Goal: Task Accomplishment & Management: Manage account settings

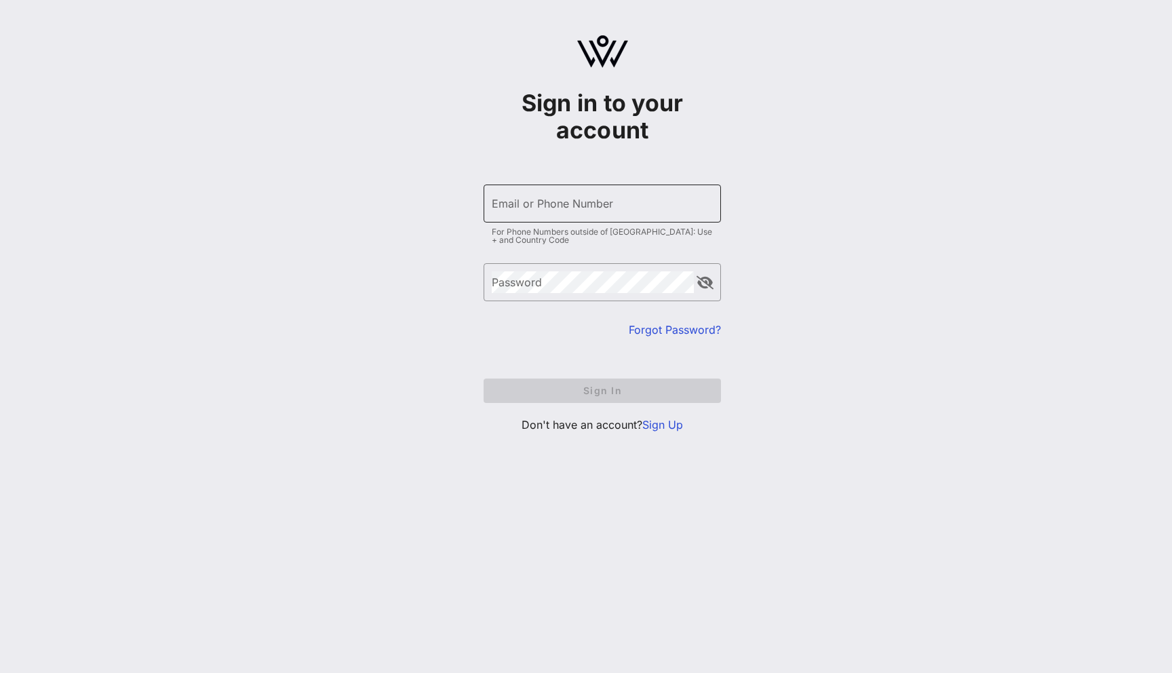
click at [560, 207] on input "Email or Phone Number" at bounding box center [602, 204] width 221 height 22
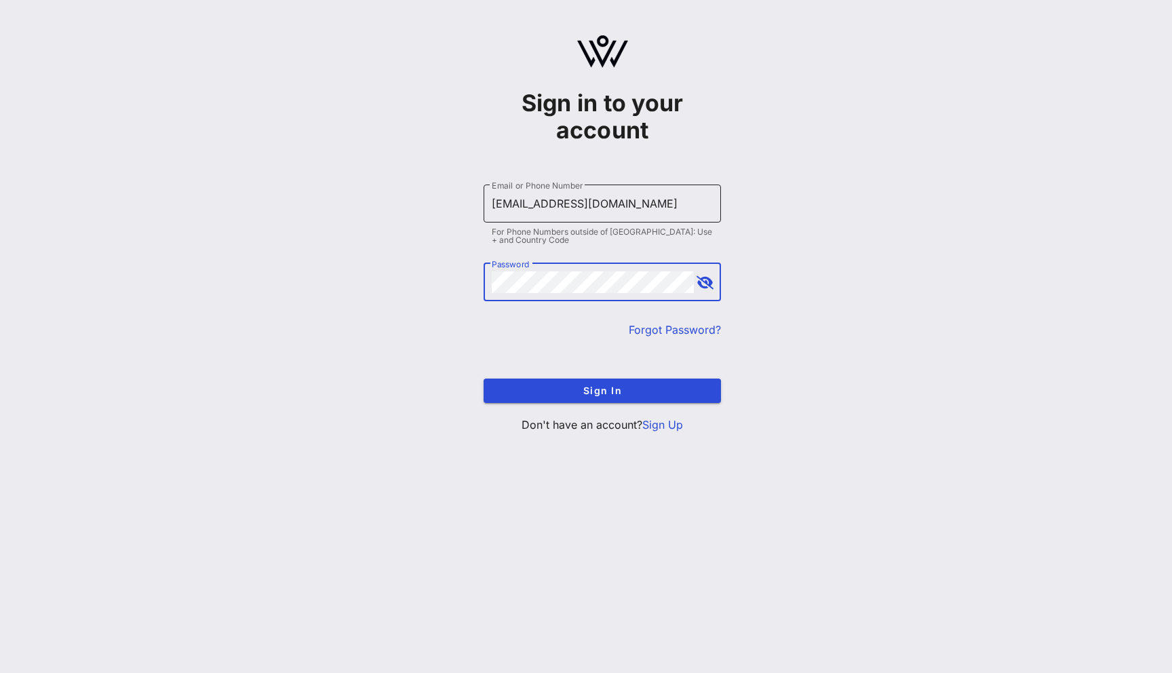
click at [524, 199] on input "[EMAIL_ADDRESS][DOMAIN_NAME]" at bounding box center [602, 204] width 221 height 22
type input "[EMAIL_ADDRESS][DOMAIN_NAME]"
click at [484, 379] on button "Sign In" at bounding box center [602, 391] width 237 height 24
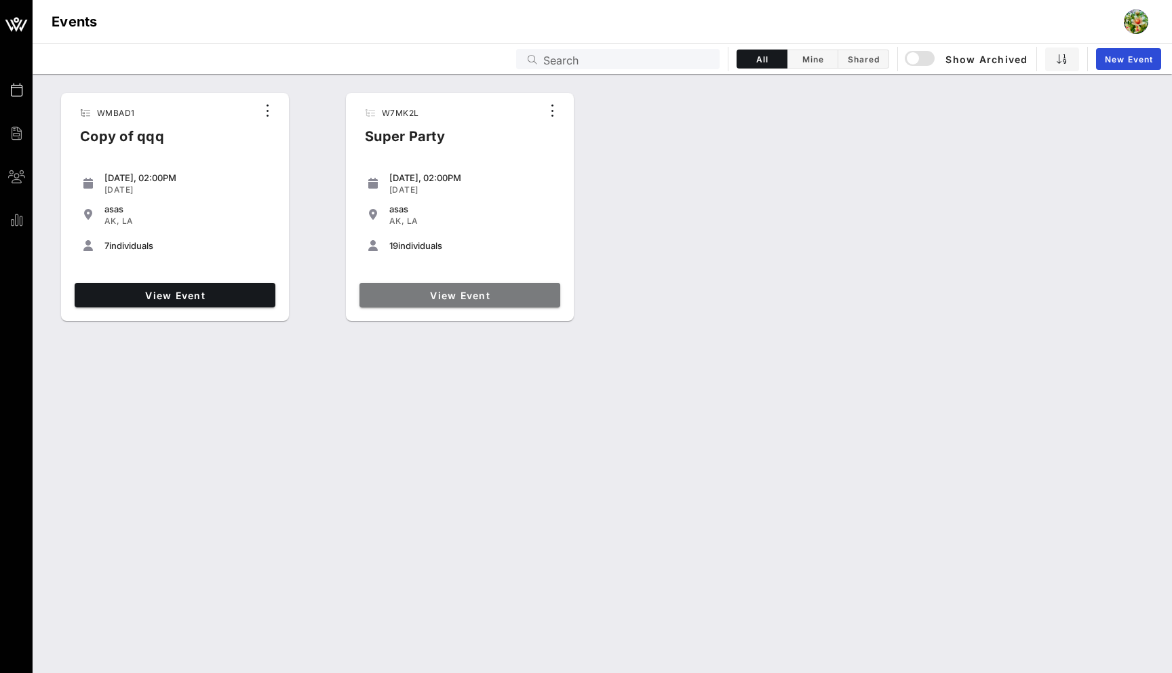
click at [423, 294] on span "View Event" at bounding box center [460, 296] width 190 height 12
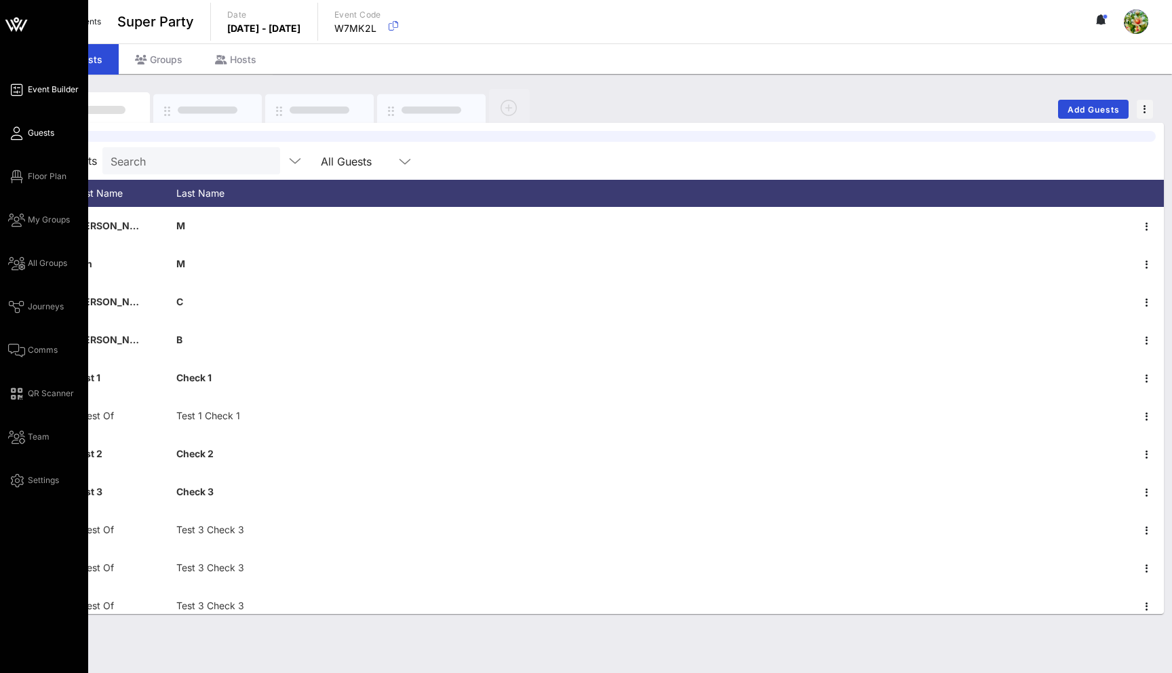
click at [15, 89] on icon at bounding box center [16, 90] width 17 height 2
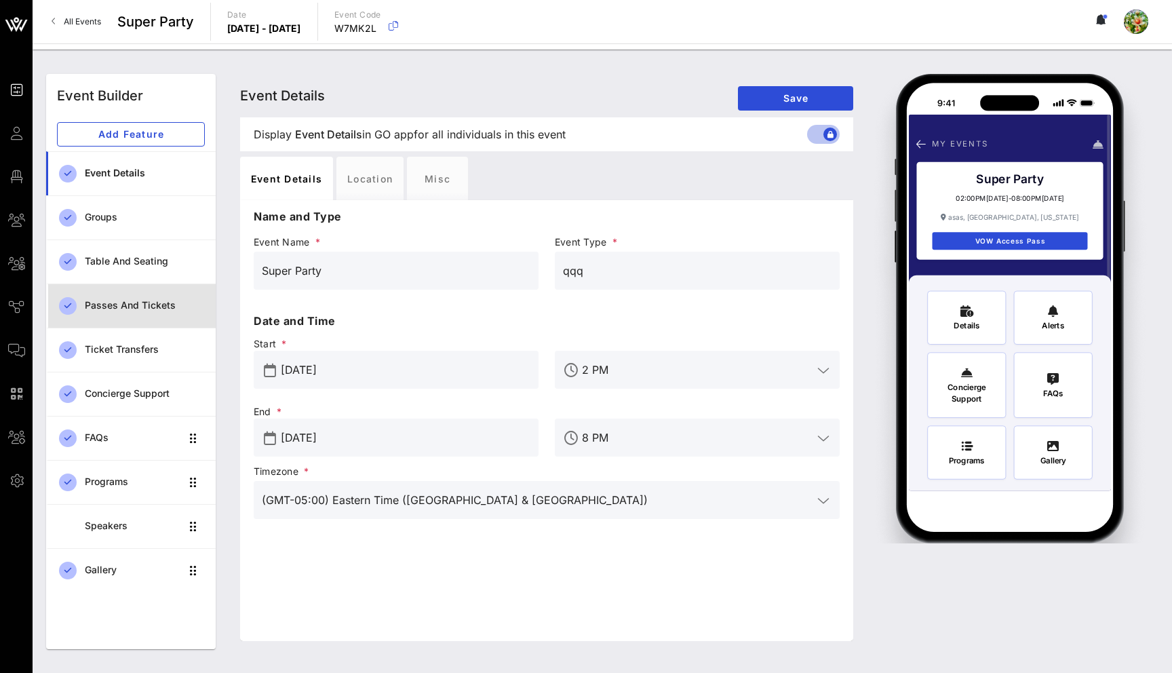
click at [187, 309] on div "Passes and Tickets" at bounding box center [145, 306] width 120 height 12
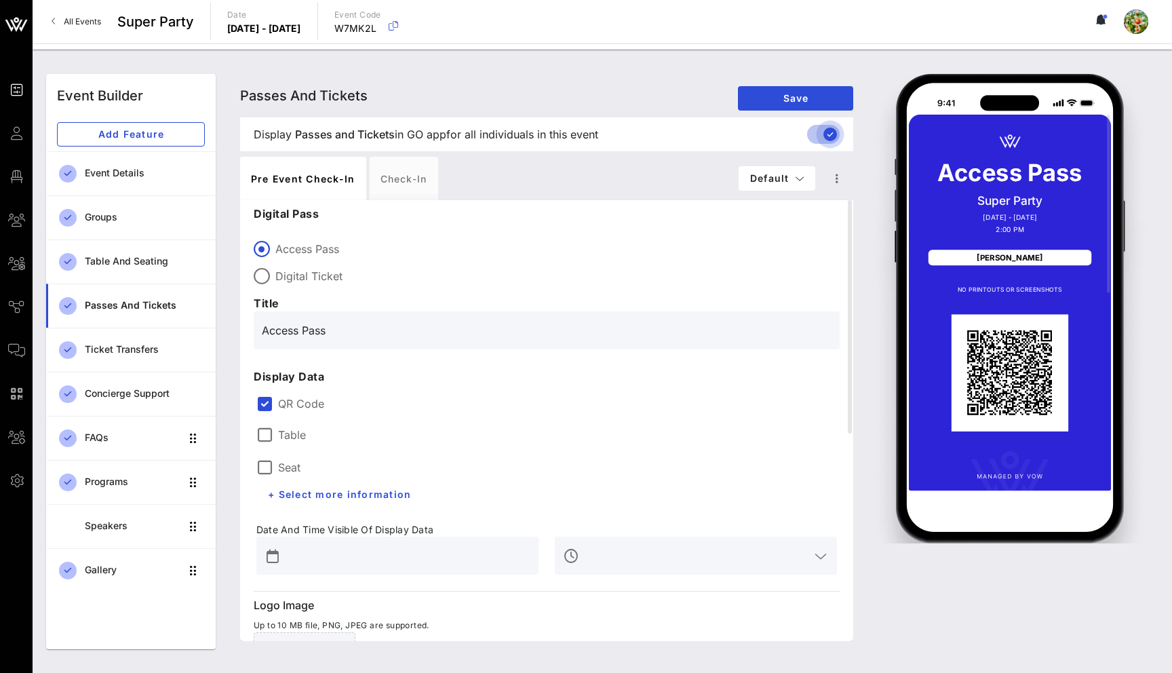
click at [822, 128] on div at bounding box center [830, 134] width 23 height 23
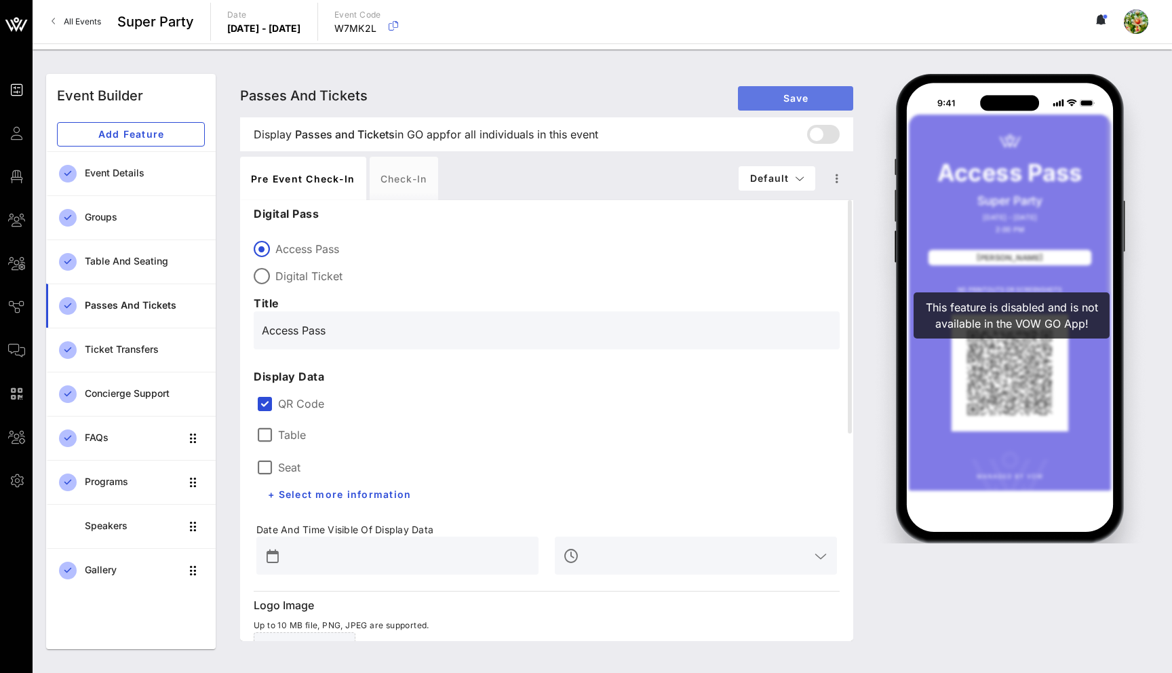
click at [775, 90] on button "Save" at bounding box center [795, 98] width 115 height 24
click at [75, 16] on span "All Events" at bounding box center [82, 21] width 37 height 10
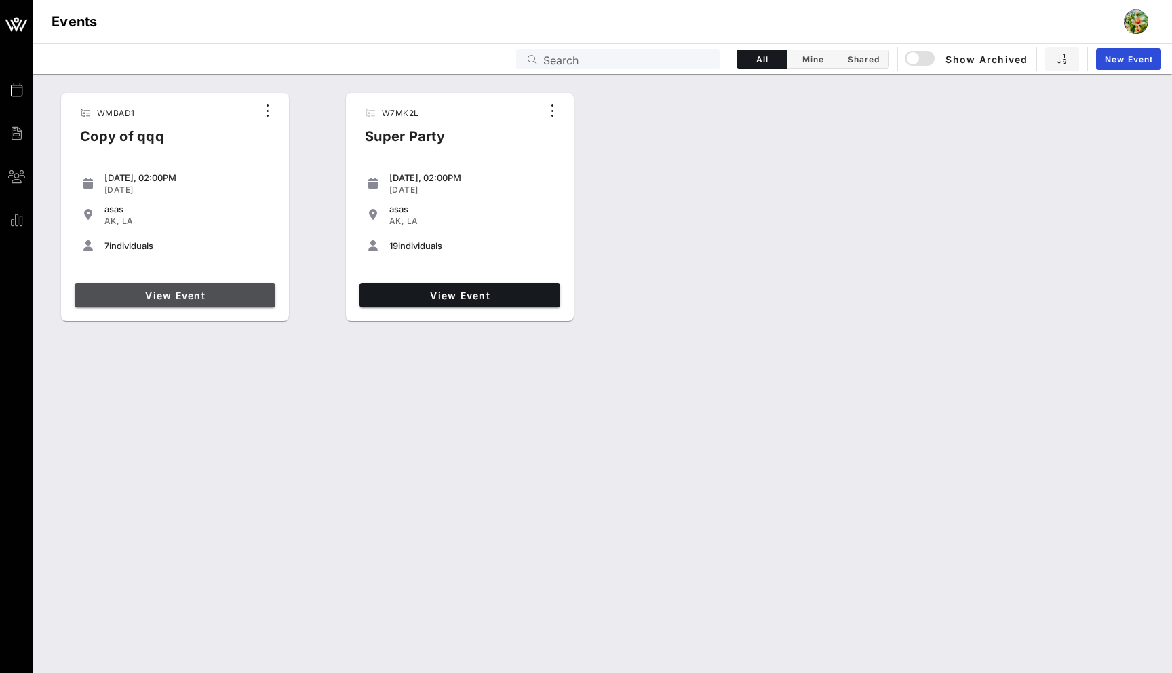
click at [235, 297] on span "View Event" at bounding box center [175, 296] width 190 height 12
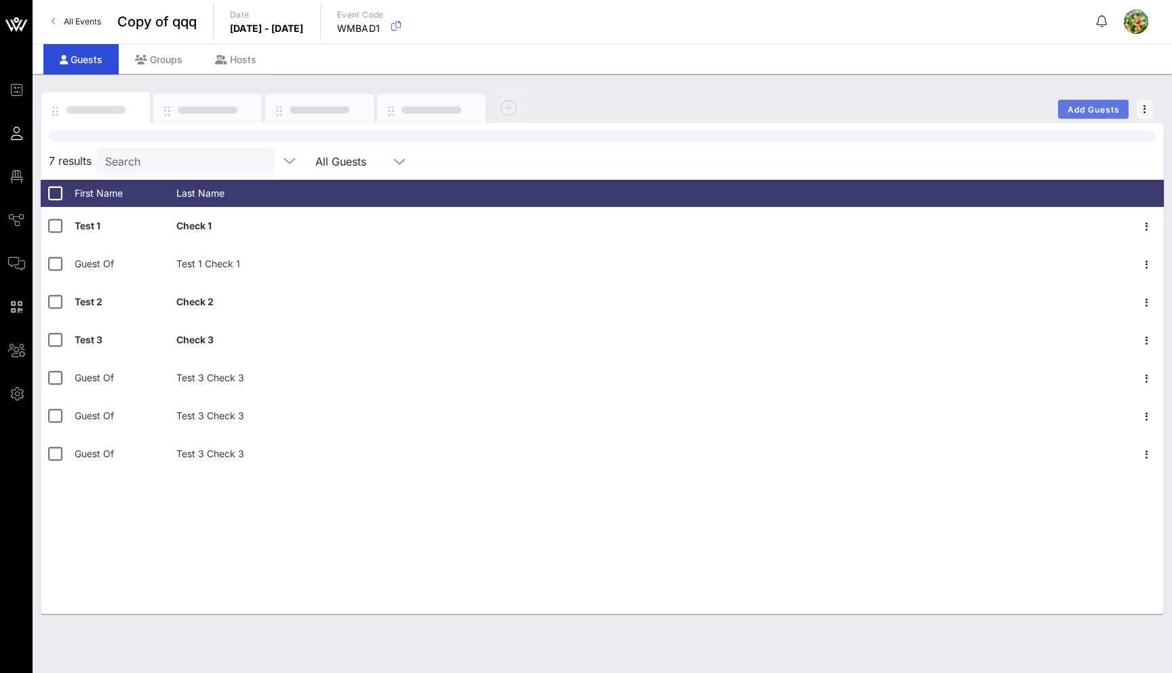
click at [1085, 109] on span "Add Guests" at bounding box center [1094, 109] width 54 height 10
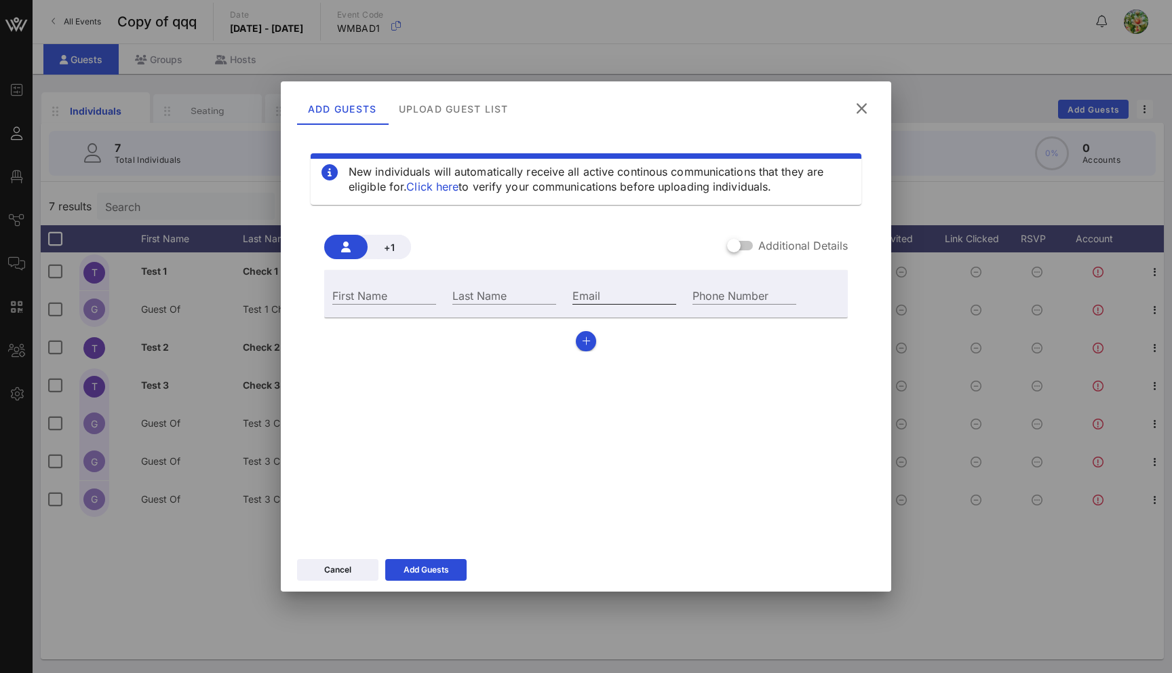
click at [654, 292] on input "Email" at bounding box center [625, 295] width 104 height 18
type input "[EMAIL_ADDRESS][DOMAIN_NAME]"
click at [503, 283] on div "Last Name" at bounding box center [504, 293] width 120 height 37
click at [477, 284] on div "Last Name" at bounding box center [504, 293] width 120 height 37
click at [411, 298] on input "First Name" at bounding box center [384, 295] width 104 height 18
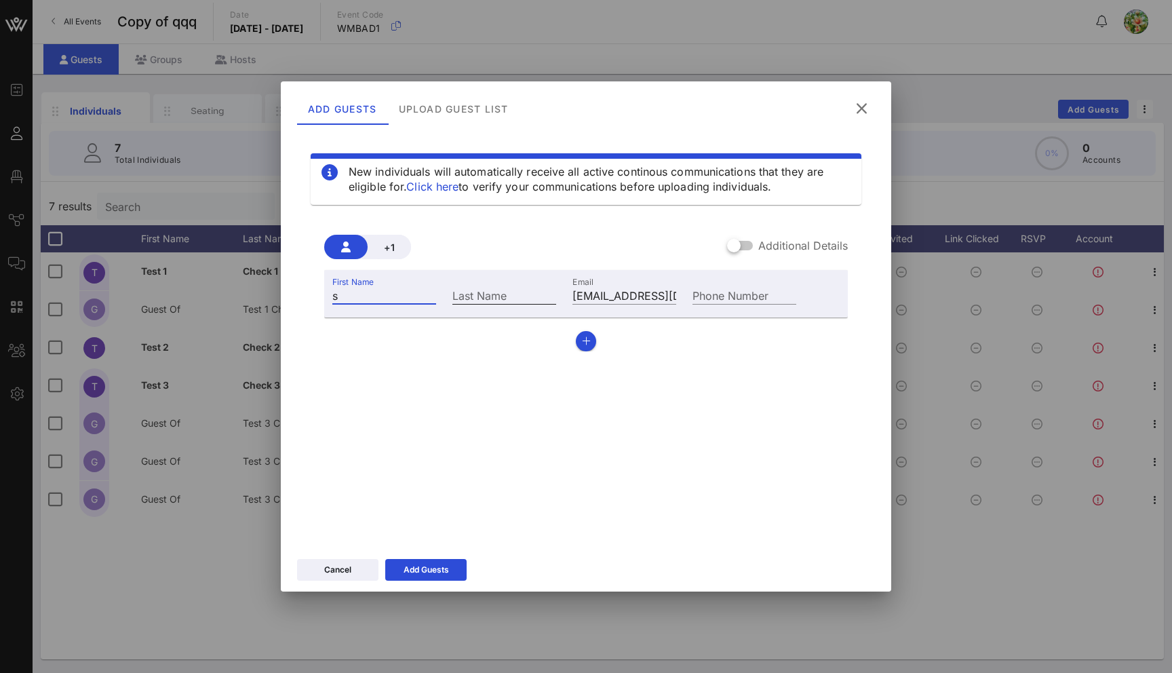
type input "s"
click at [482, 298] on input "Last Name" at bounding box center [505, 295] width 104 height 18
type input "s"
click at [422, 575] on div "Add Guests" at bounding box center [426, 570] width 45 height 14
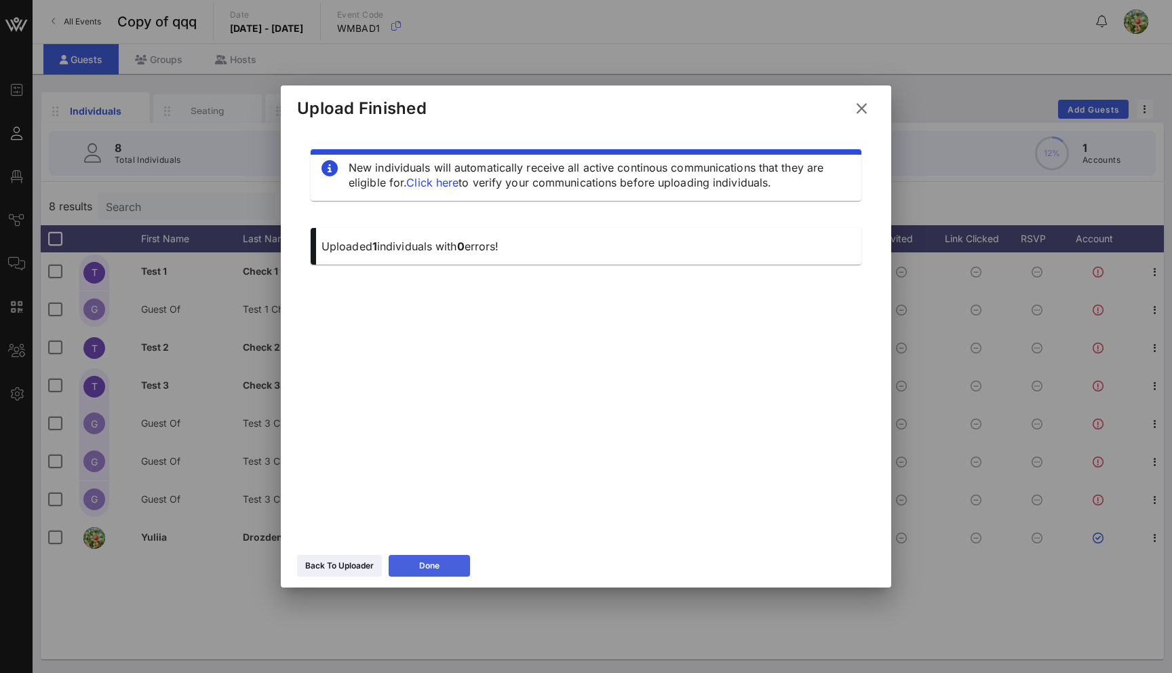
click at [445, 568] on button "Done" at bounding box center [429, 566] width 81 height 22
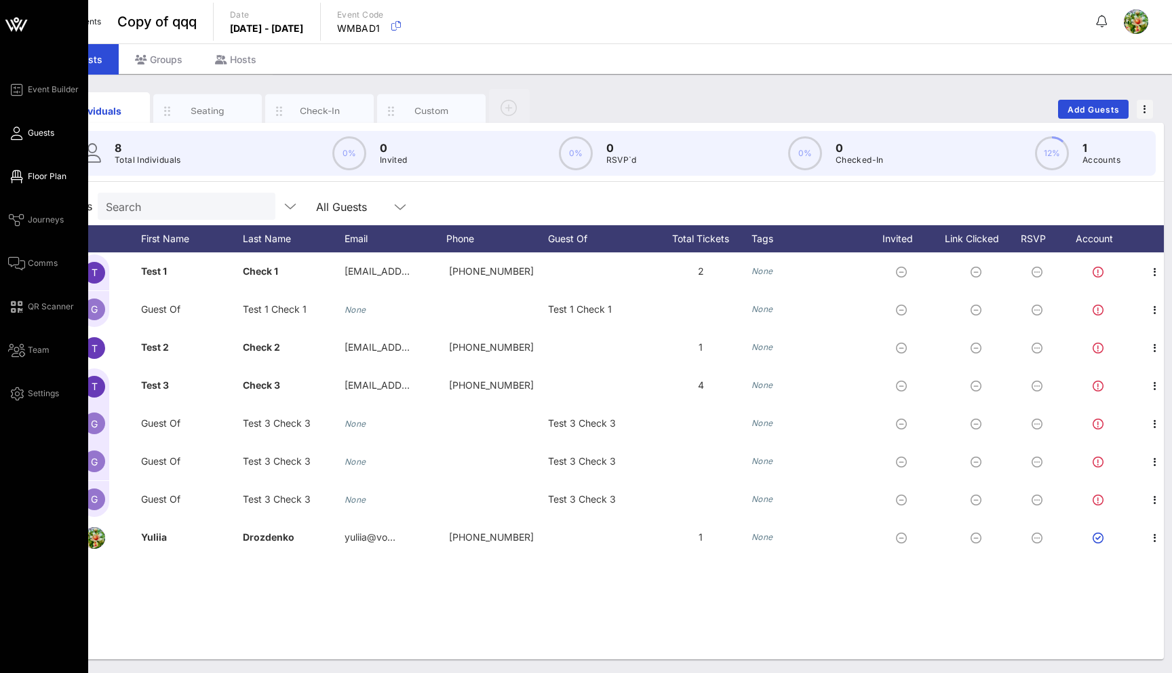
click at [18, 176] on icon at bounding box center [16, 177] width 17 height 2
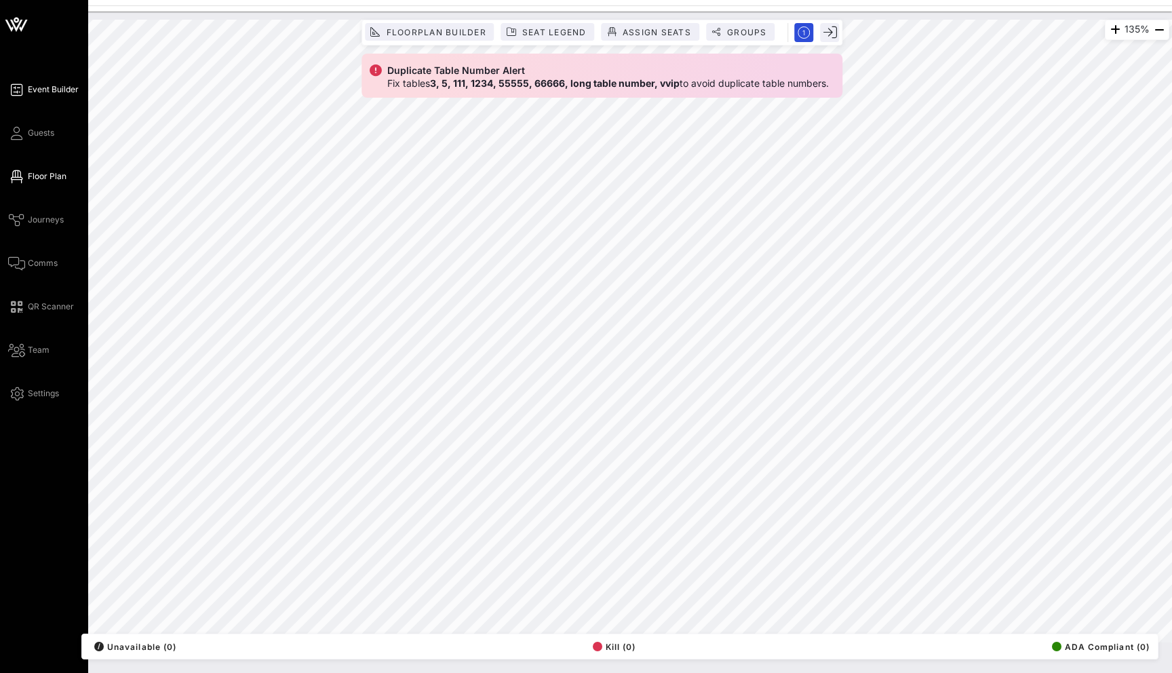
click at [37, 90] on span "Event Builder" at bounding box center [53, 89] width 51 height 12
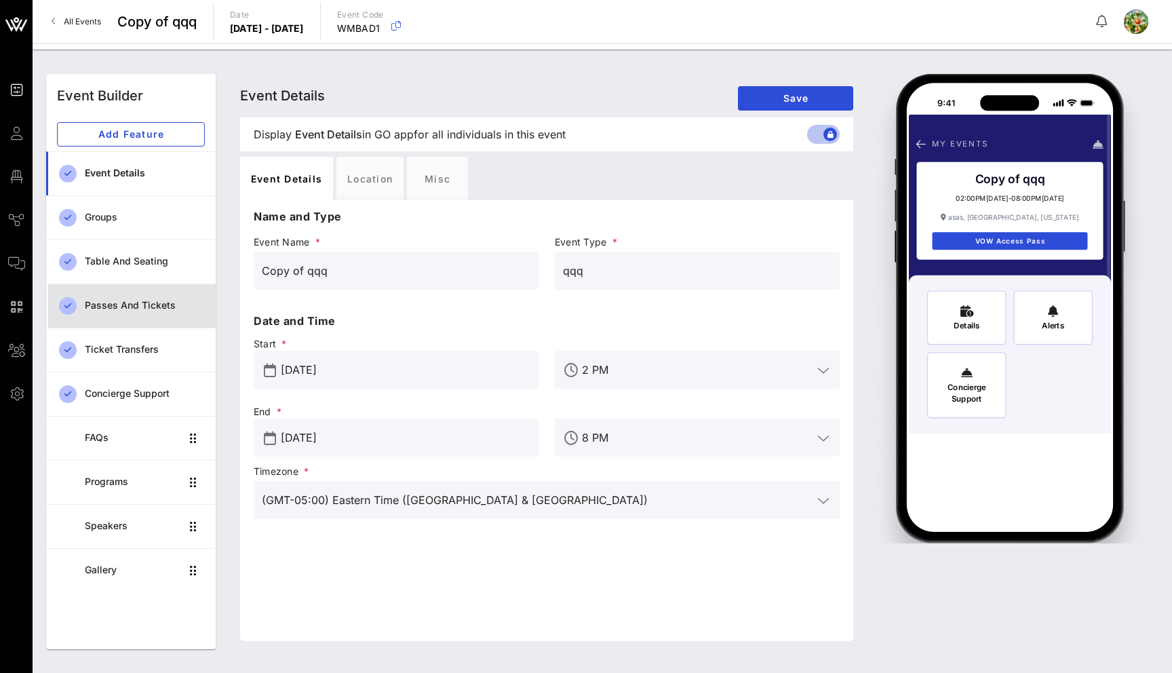
click at [112, 317] on div "Passes and Tickets" at bounding box center [145, 306] width 120 height 28
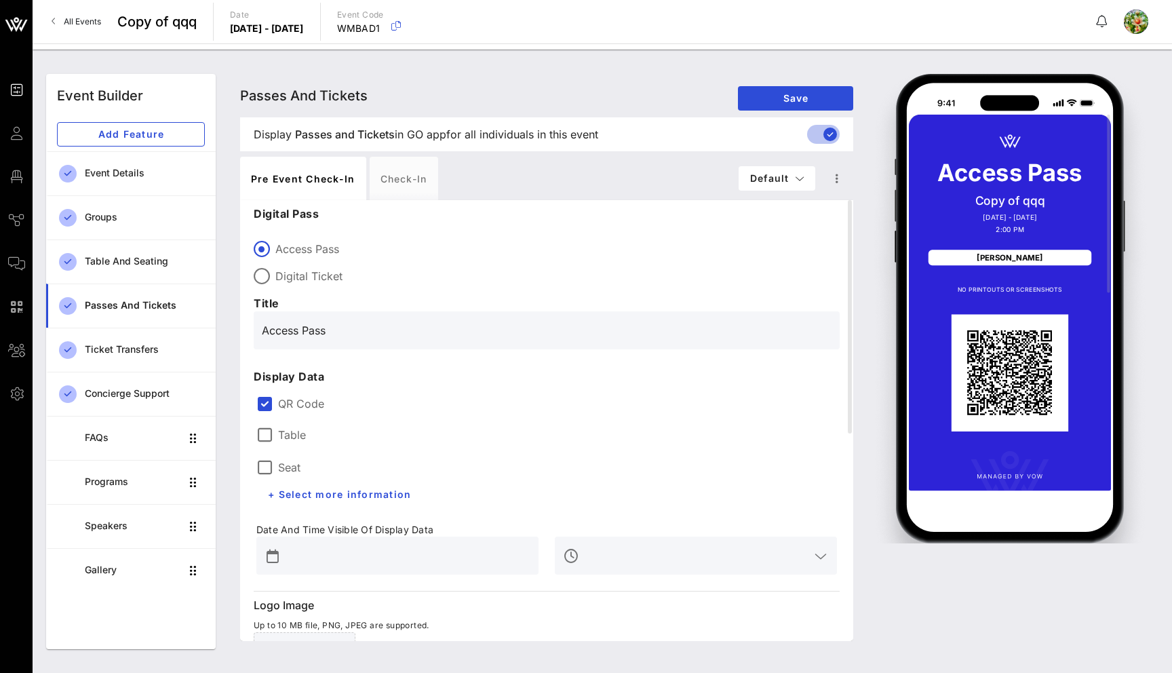
click at [91, 20] on span "All Events" at bounding box center [82, 21] width 37 height 10
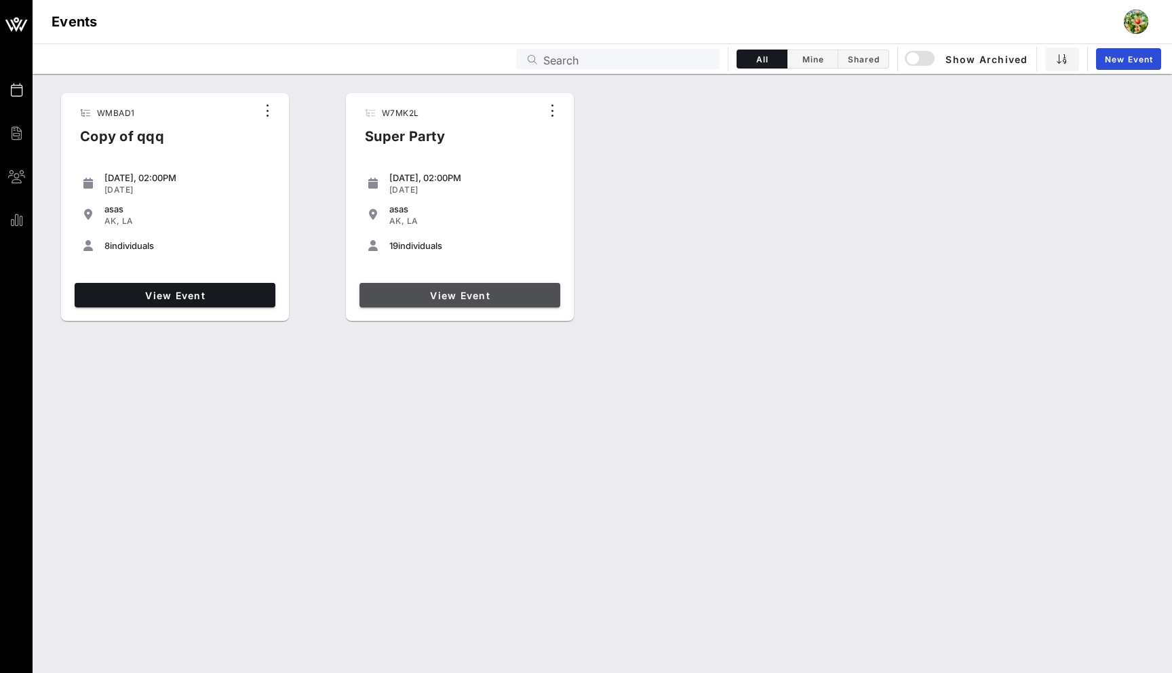
click at [534, 284] on link "View Event" at bounding box center [460, 295] width 201 height 24
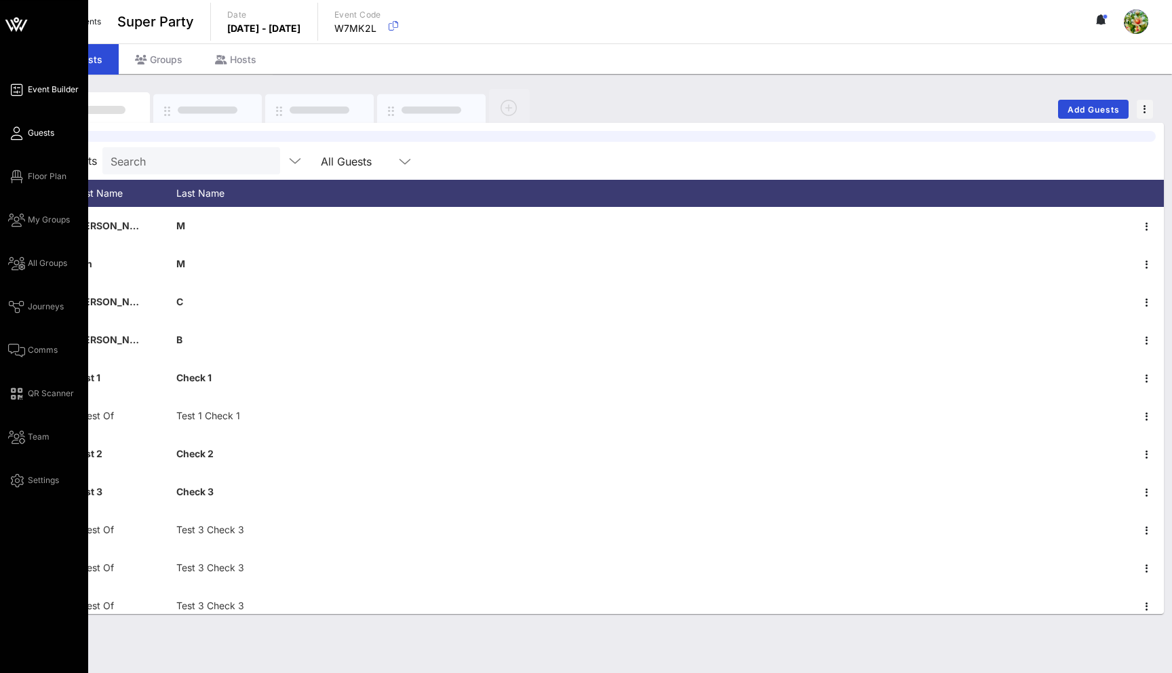
click at [18, 89] on icon at bounding box center [16, 90] width 17 height 2
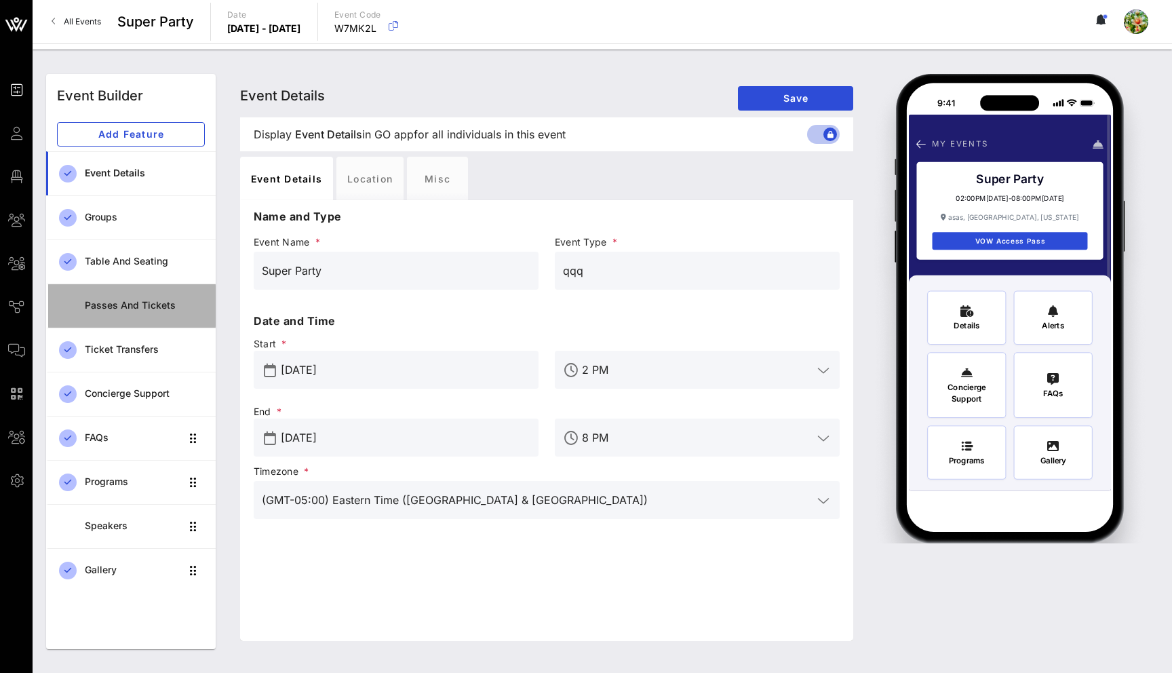
click at [173, 317] on div "Passes and Tickets" at bounding box center [145, 306] width 120 height 28
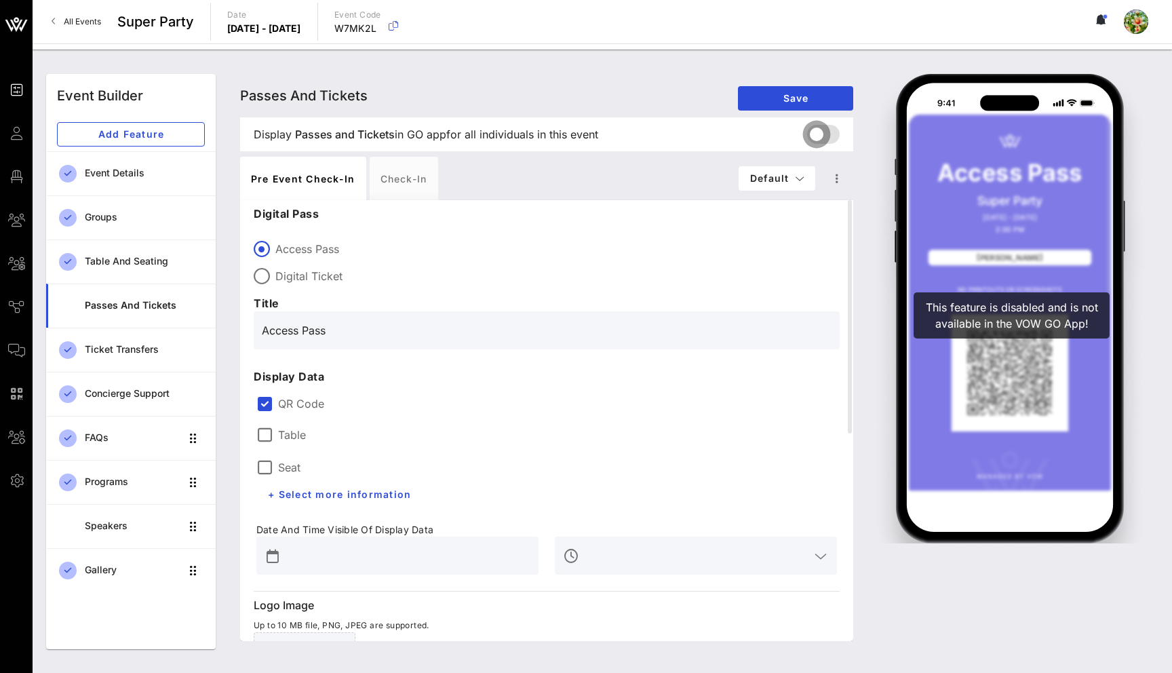
click at [824, 123] on div at bounding box center [816, 134] width 23 height 23
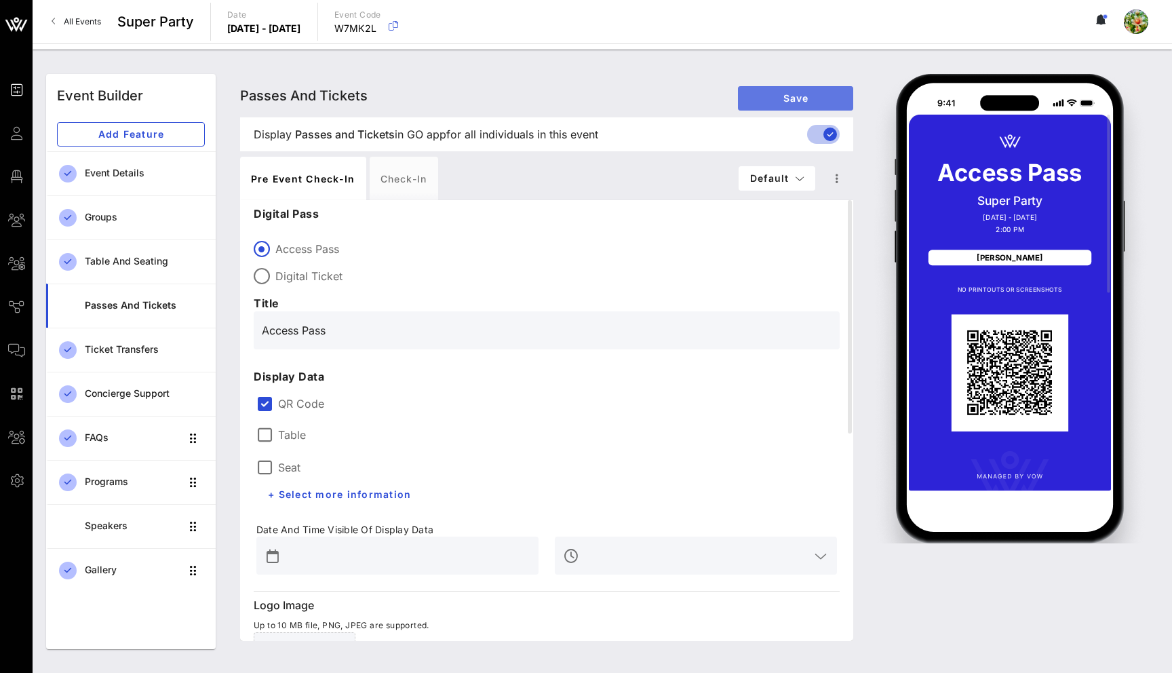
click at [816, 100] on span "Save" at bounding box center [796, 98] width 94 height 12
